Goal: Information Seeking & Learning: Find specific fact

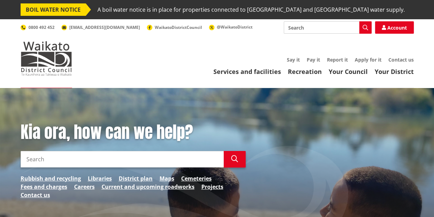
click at [298, 31] on input "Search" at bounding box center [328, 27] width 88 height 12
type input "waisite"
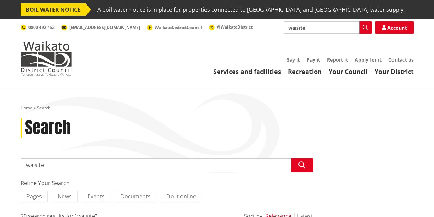
click at [94, 168] on input "waisite" at bounding box center [167, 165] width 292 height 14
type input "w"
type input "internet password"
